Goal: Information Seeking & Learning: Learn about a topic

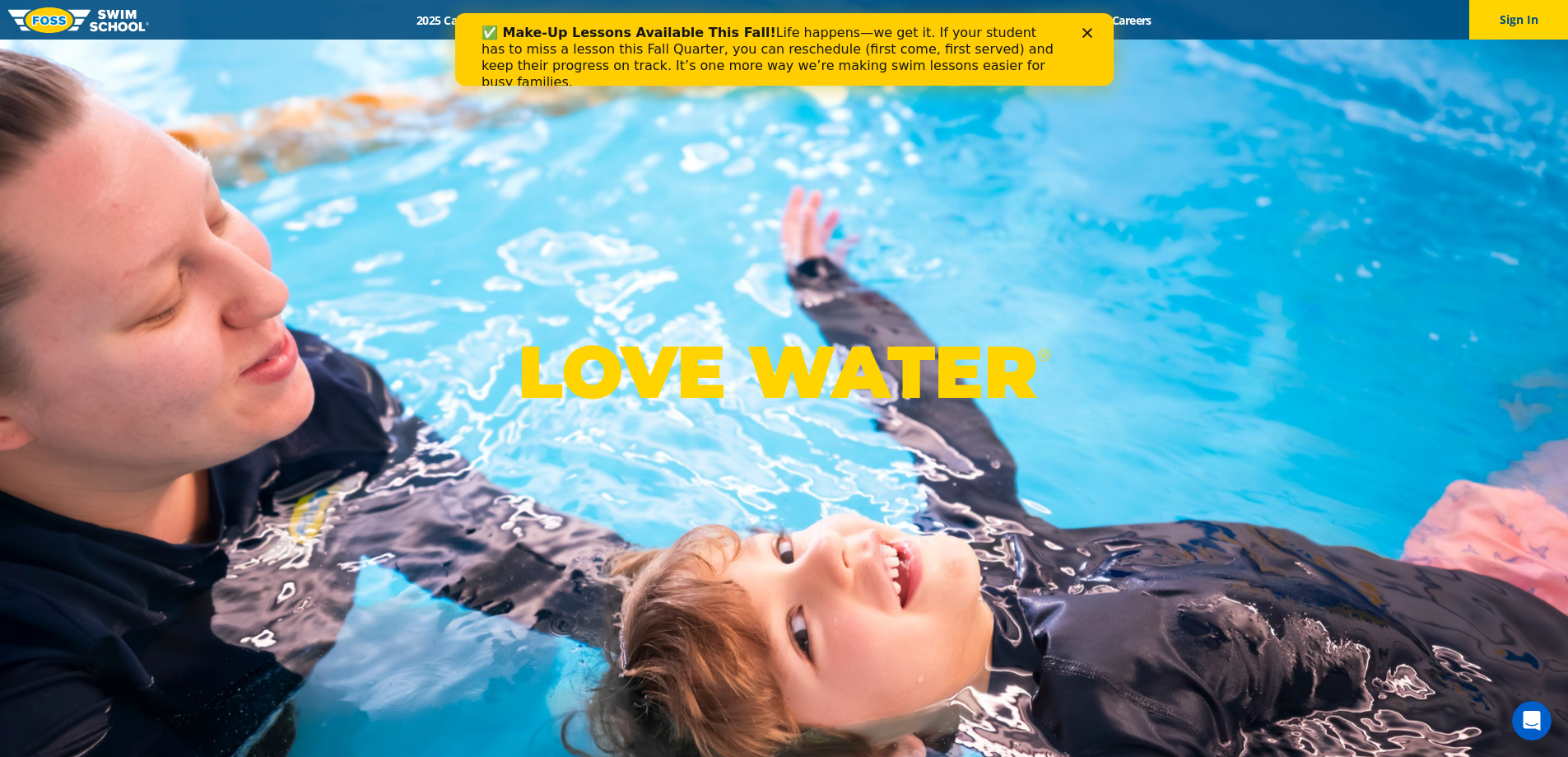
click at [1083, 31] on icon "Close" at bounding box center [1087, 33] width 10 height 10
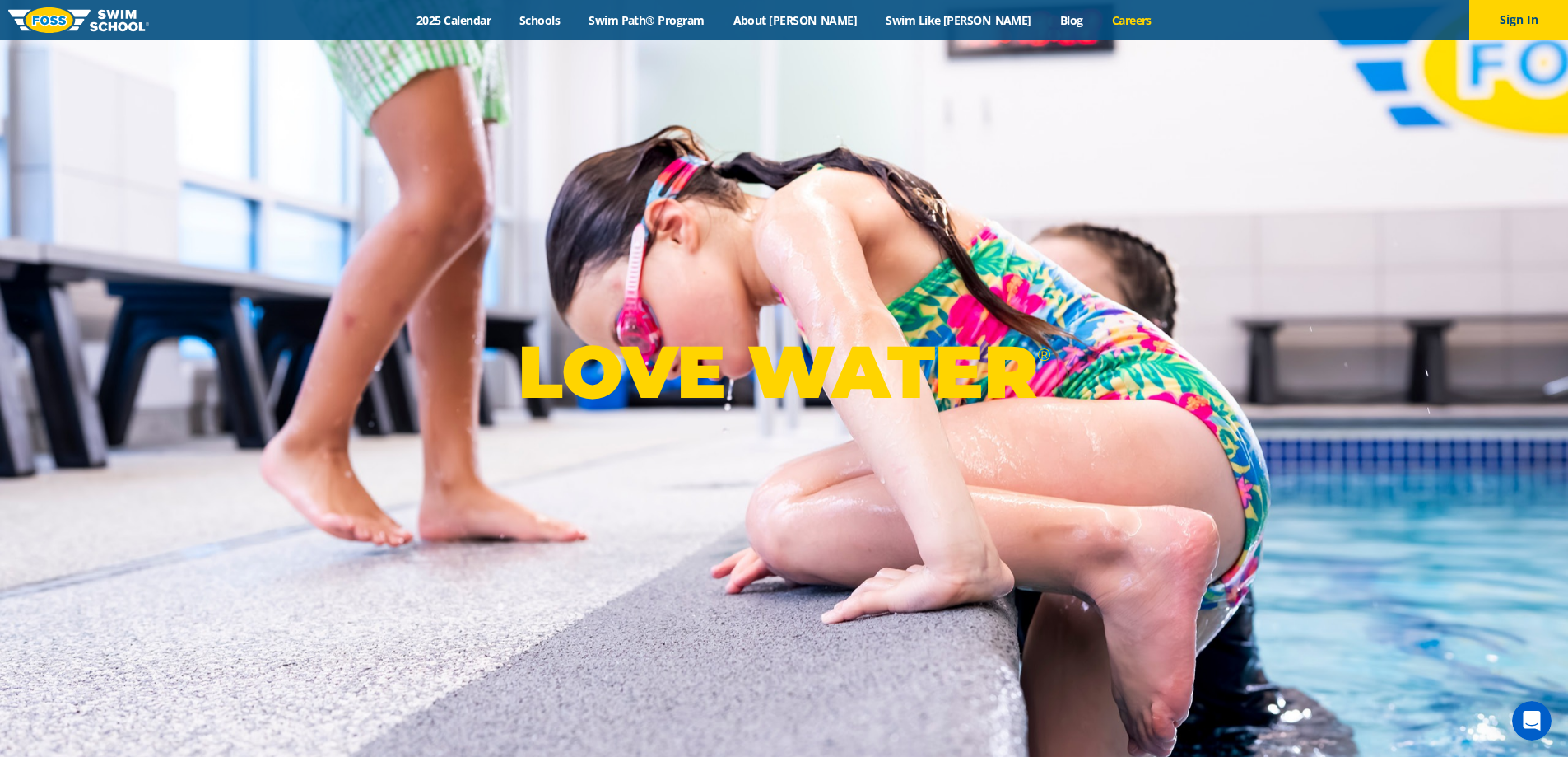
click at [1097, 22] on link "Careers" at bounding box center [1132, 21] width 68 height 16
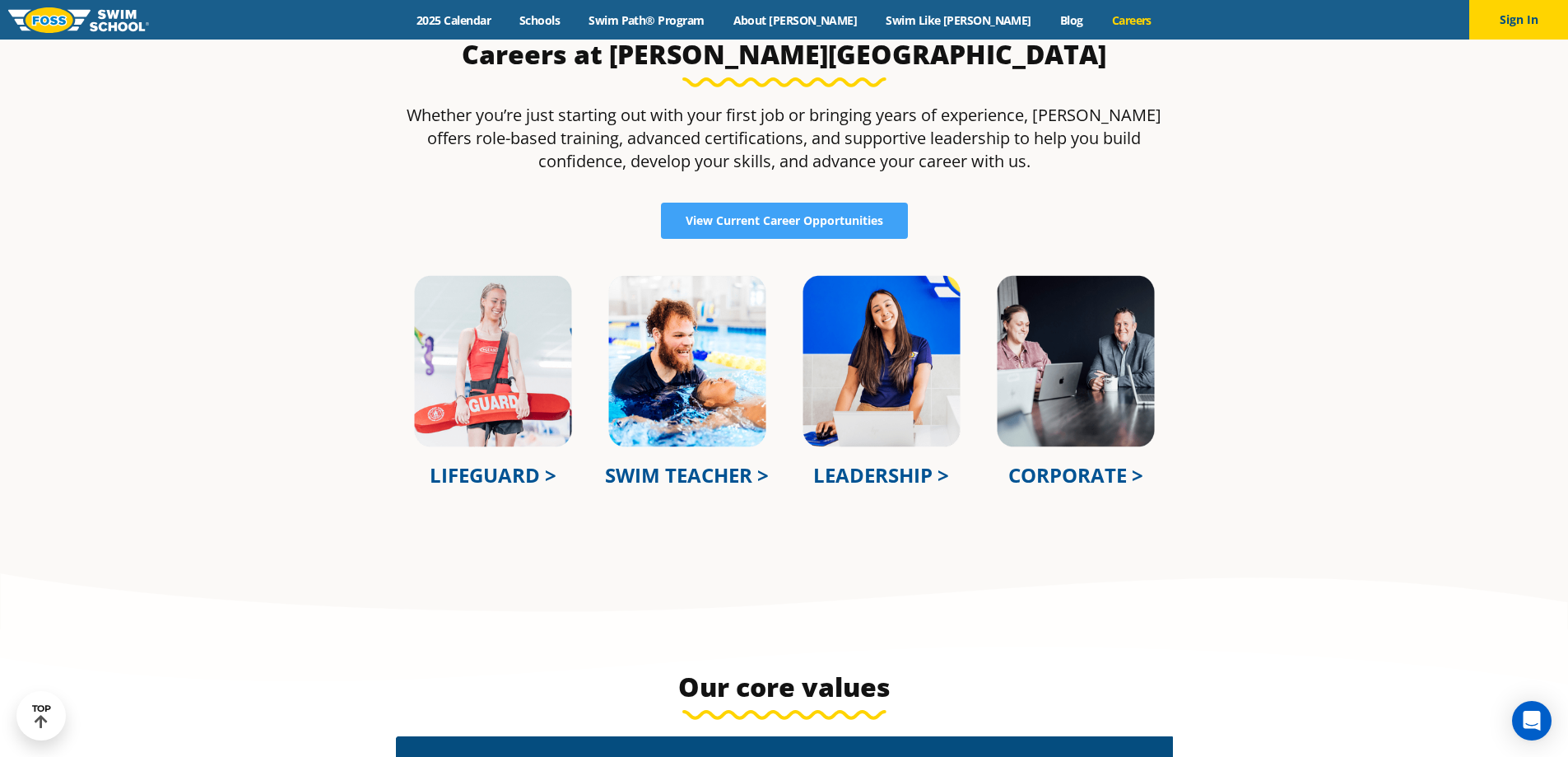
scroll to position [576, 0]
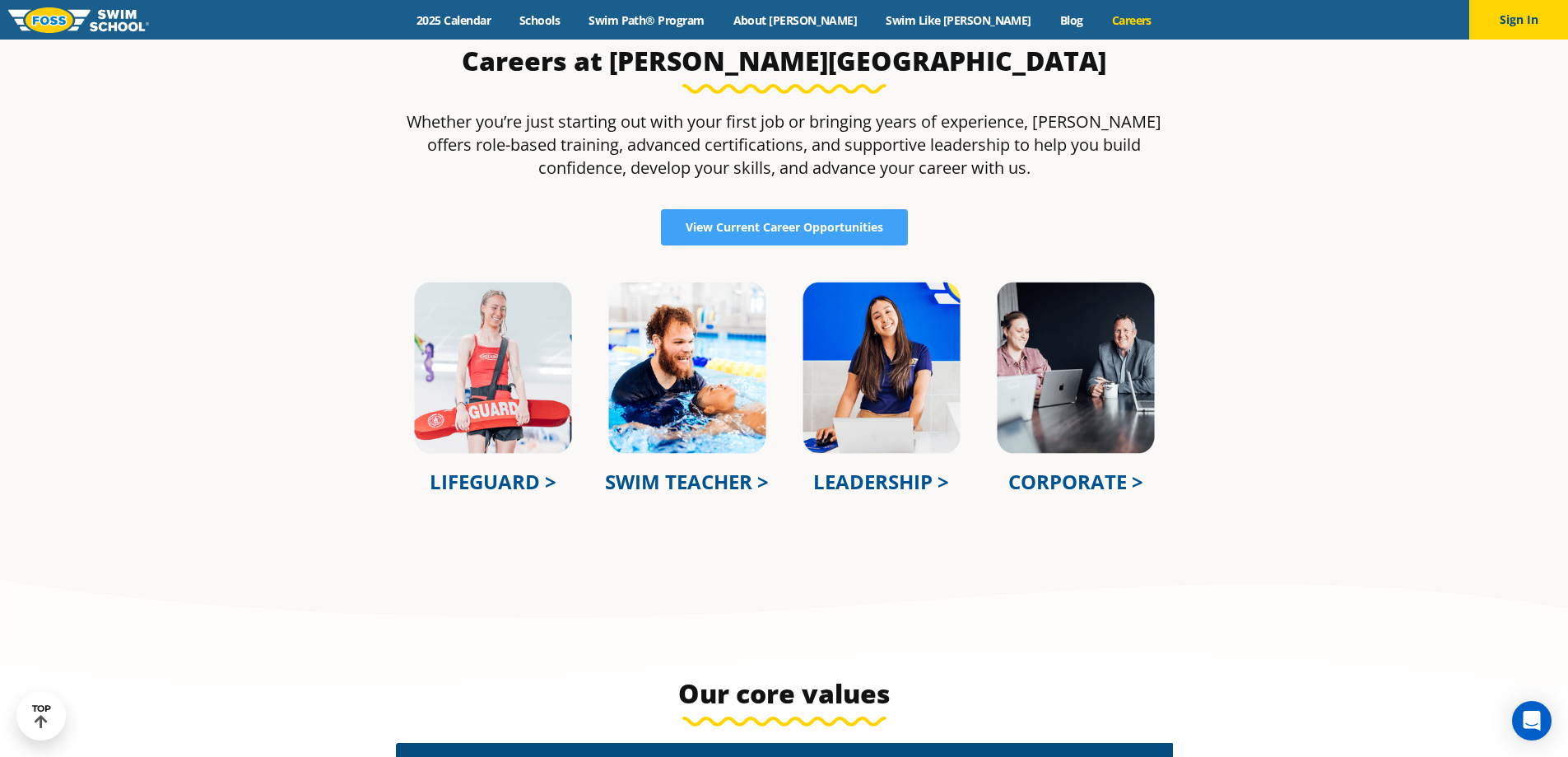
click at [670, 484] on link "SWIM TEACHER >" at bounding box center [687, 482] width 164 height 27
